Goal: Information Seeking & Learning: Understand process/instructions

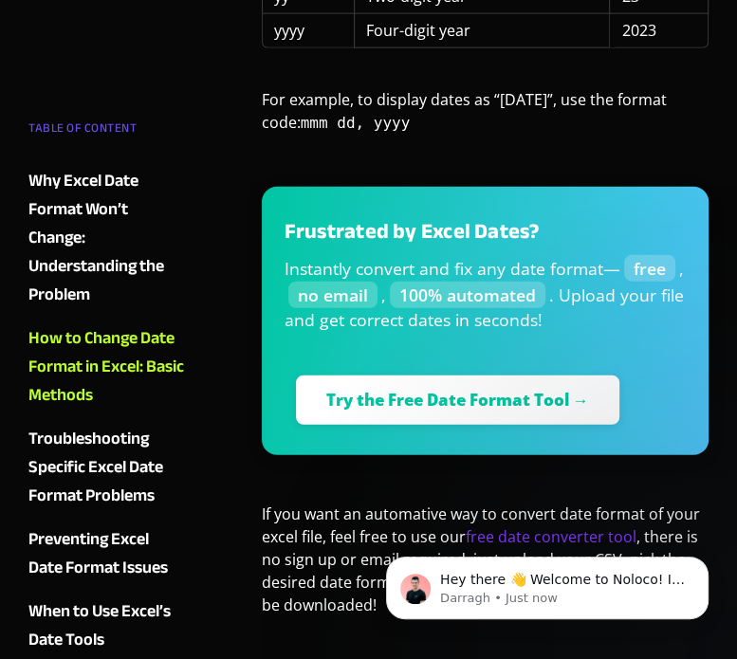
scroll to position [2347, 0]
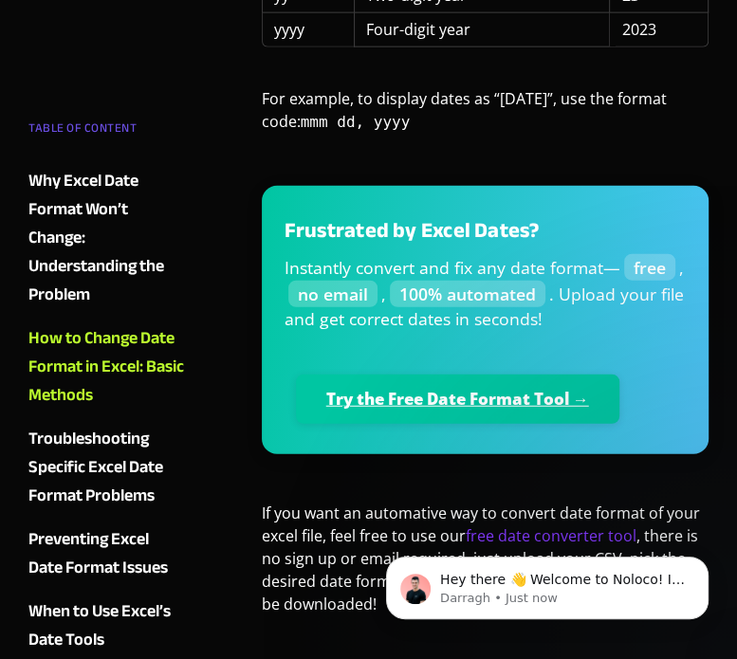
click at [492, 374] on link "Try the Free Date Format Tool →" at bounding box center [457, 398] width 323 height 49
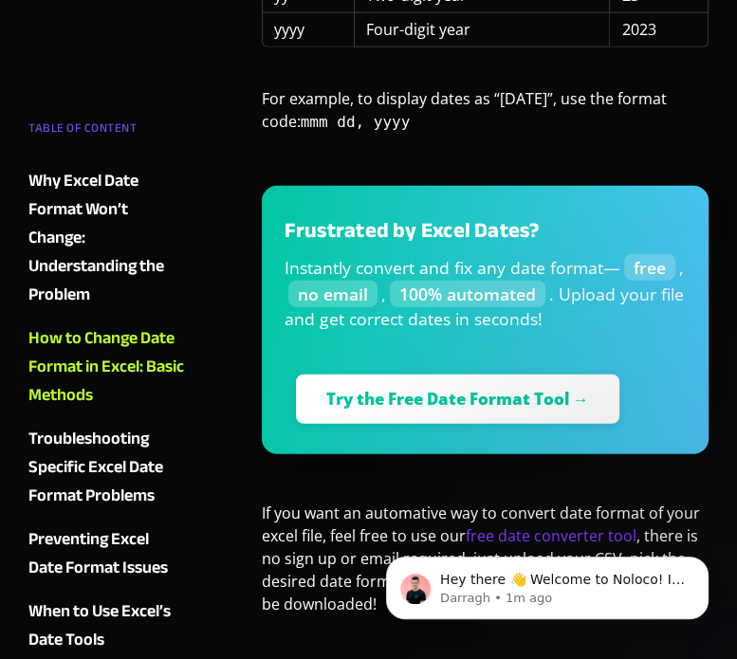
click at [112, 557] on div "Preventing Excel Date Format Issues" at bounding box center [105, 553] width 155 height 57
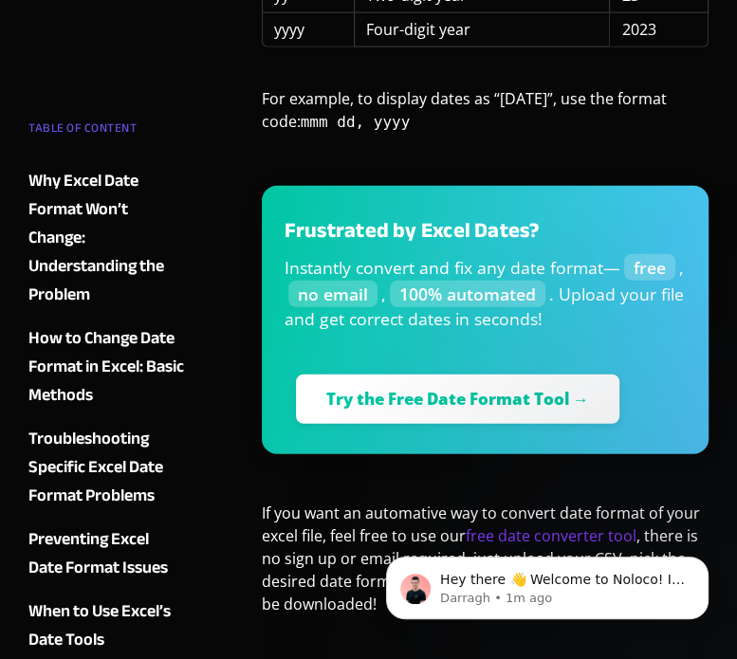
scroll to position [5028, 0]
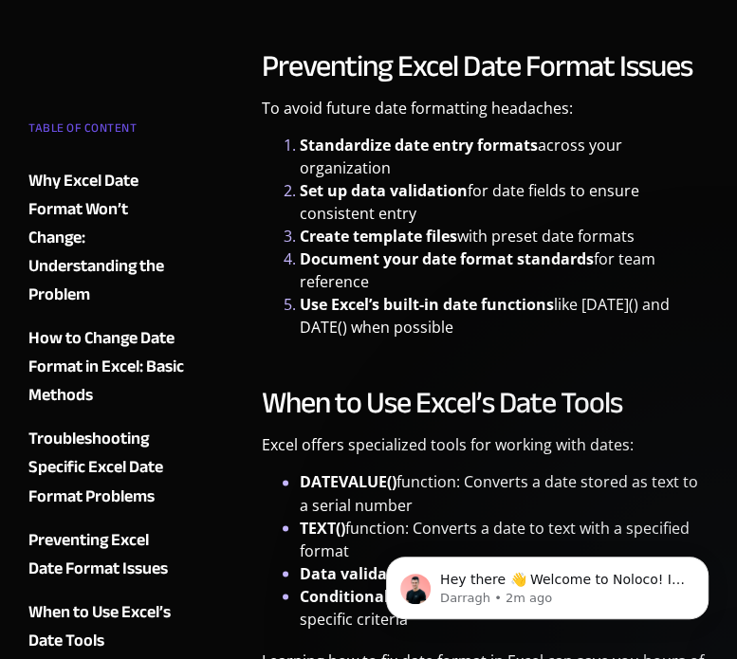
click at [338, 293] on li "Use Excel’s built-in date functions like [DATE]() and DATE() when possible" at bounding box center [504, 316] width 409 height 46
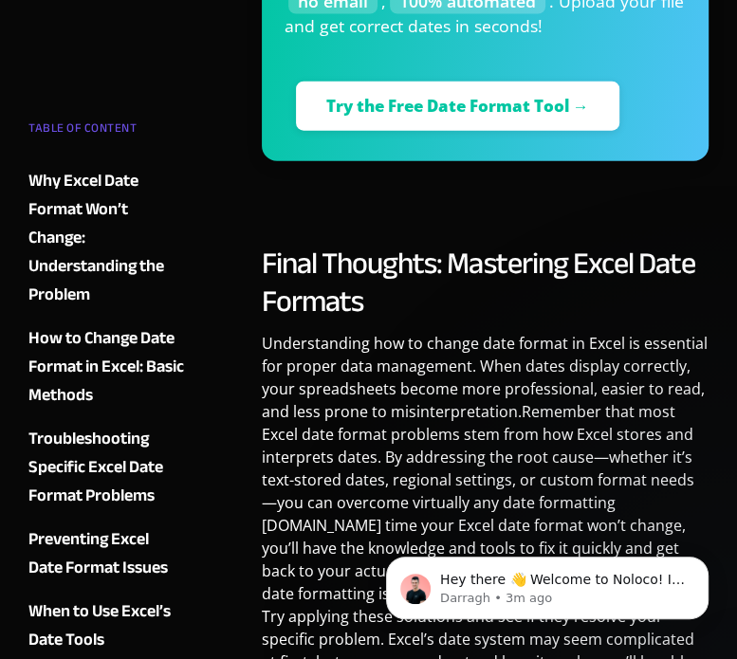
scroll to position [5881, 0]
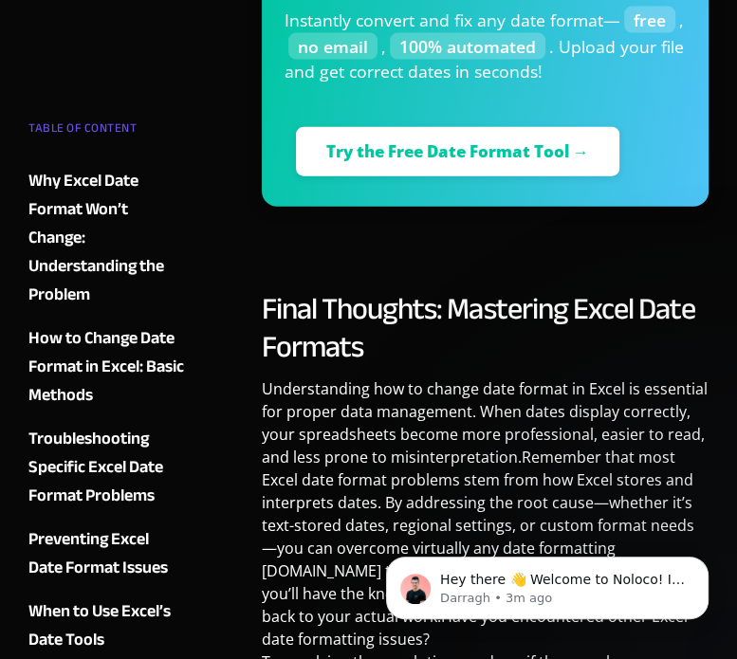
click at [116, 469] on div "Troubleshooting Specific Excel Date Format Problems" at bounding box center [105, 467] width 155 height 85
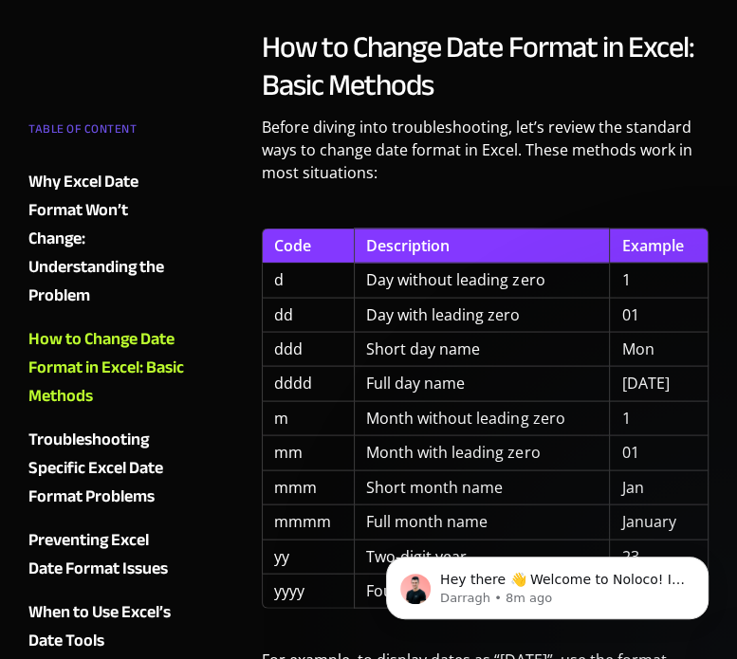
scroll to position [1764, 0]
